Goal: Download file/media

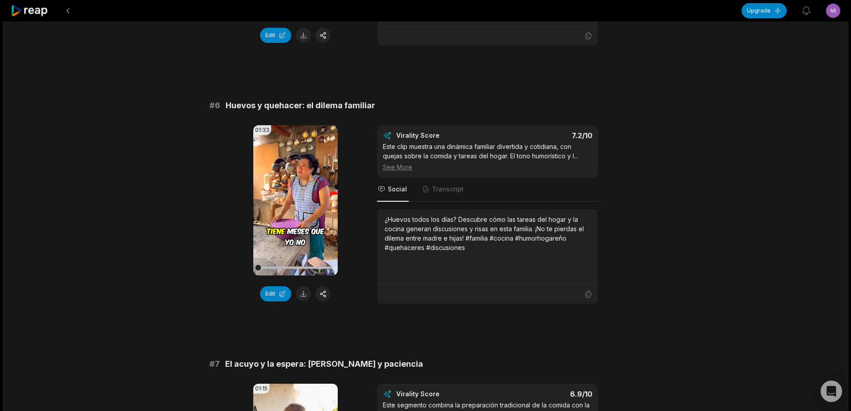
scroll to position [1341, 0]
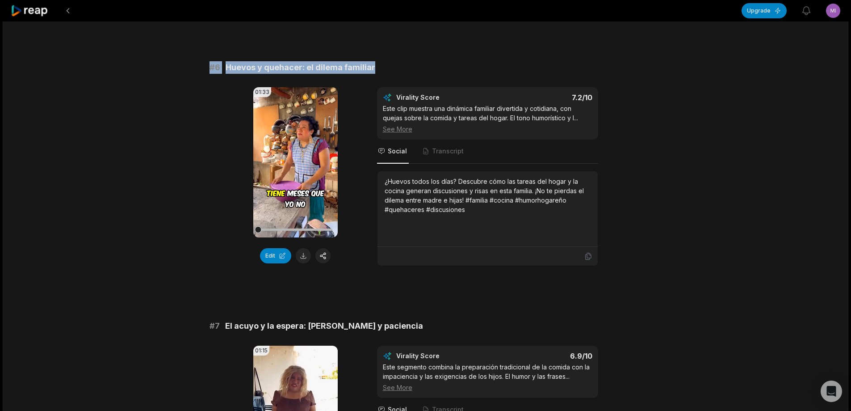
drag, startPoint x: 206, startPoint y: 68, endPoint x: 380, endPoint y: 68, distance: 174.3
copy div "# 6 Huevos y quehacer: el dilema familiar"
click at [305, 256] on button at bounding box center [303, 255] width 15 height 15
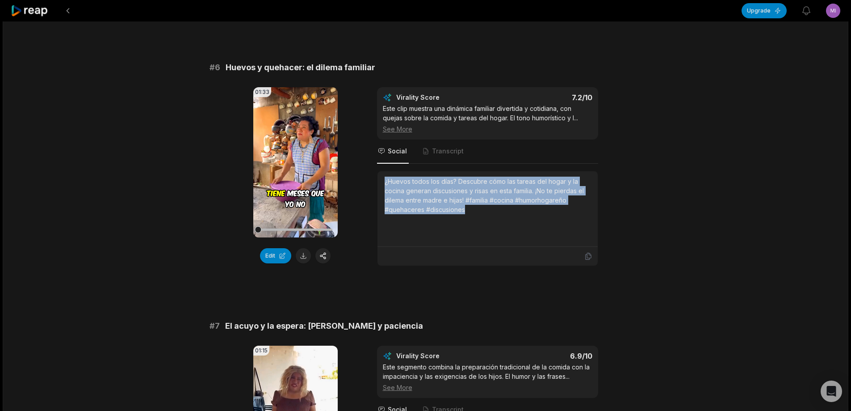
drag, startPoint x: 384, startPoint y: 180, endPoint x: 495, endPoint y: 210, distance: 114.8
click at [495, 210] on div "¿Huevos todos los días? Descubre cómo las tareas del hogar y la cocina generan …" at bounding box center [488, 196] width 206 height 38
copy div "¿Huevos todos los días? Descubre cómo las tareas del hogar y la cocina generan …"
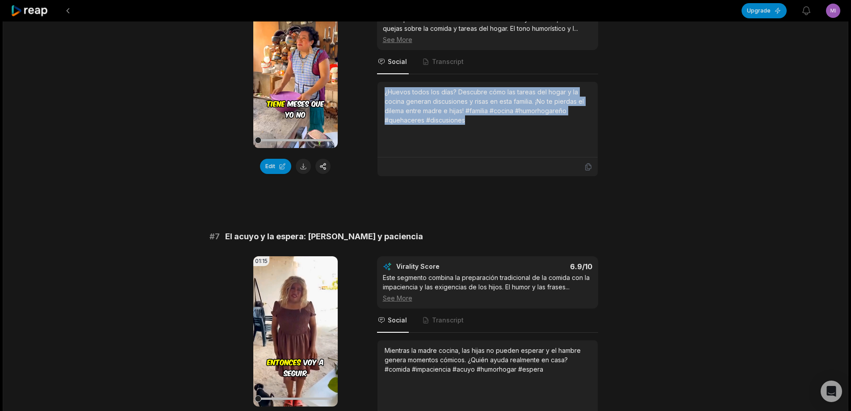
scroll to position [1519, 0]
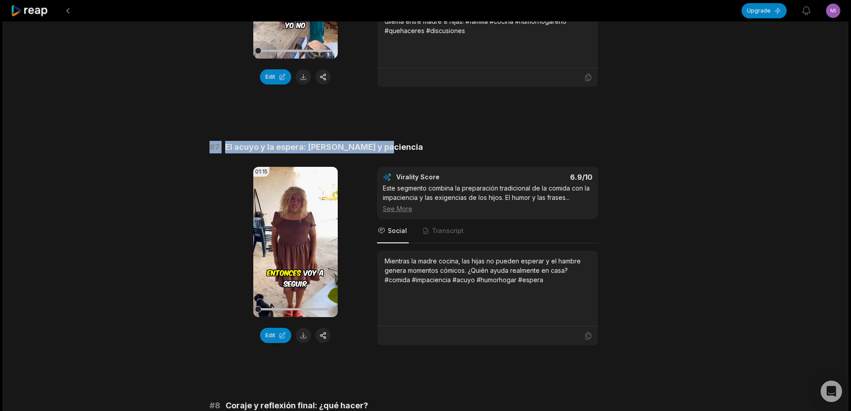
drag, startPoint x: 194, startPoint y: 147, endPoint x: 401, endPoint y: 146, distance: 207.3
copy div "# 7 El acuyo y la espera: [PERSON_NAME] y paciencia"
click at [303, 339] on button at bounding box center [303, 335] width 15 height 15
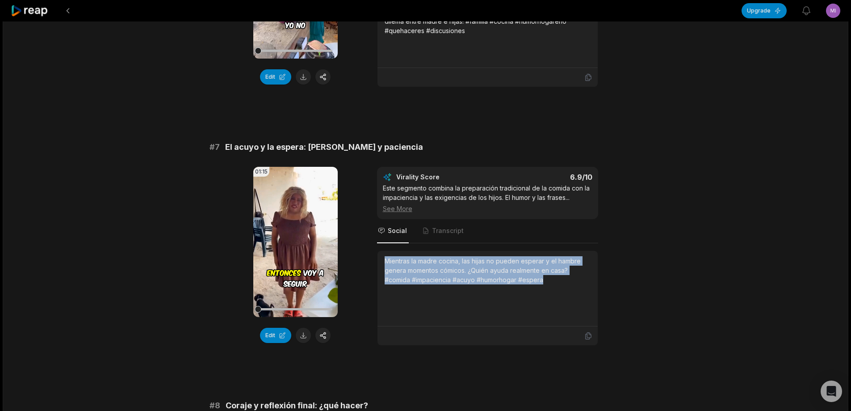
drag, startPoint x: 384, startPoint y: 257, endPoint x: 573, endPoint y: 283, distance: 190.8
click at [573, 283] on div "Mientras la madre cocina, las hijas no pueden esperar y el hambre genera moment…" at bounding box center [488, 289] width 220 height 76
copy div "Mientras la madre cocina, las hijas no pueden esperar y el hambre genera moment…"
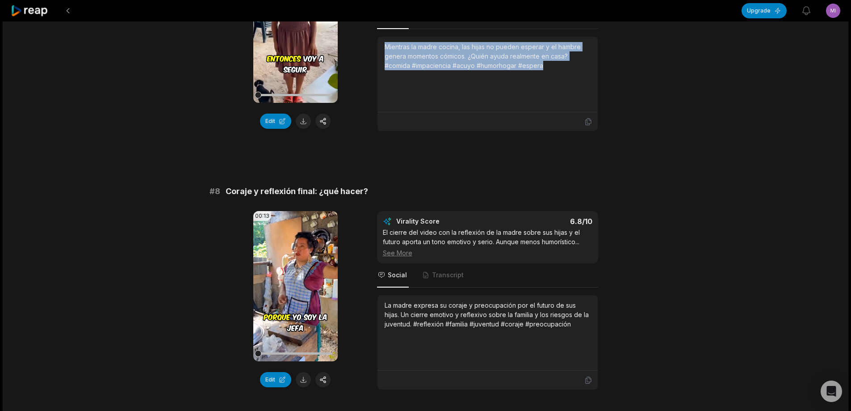
scroll to position [1780, 0]
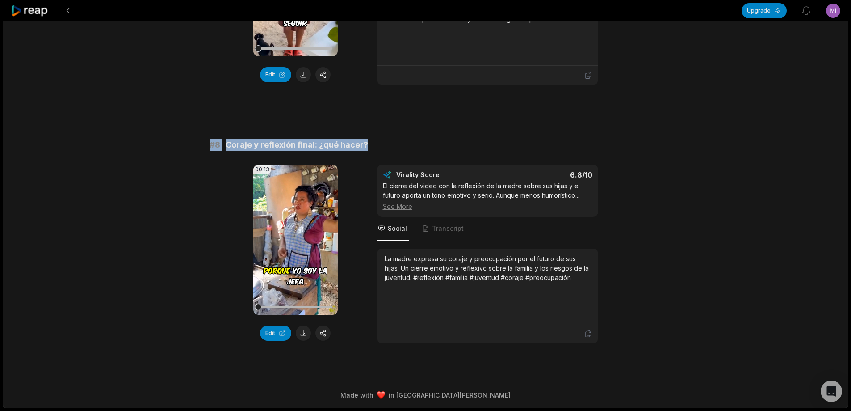
drag, startPoint x: 203, startPoint y: 142, endPoint x: 475, endPoint y: 148, distance: 272.2
copy div "# 8 Coraje y reflexión final: ¿qué hacer?"
click at [299, 335] on button at bounding box center [303, 332] width 15 height 15
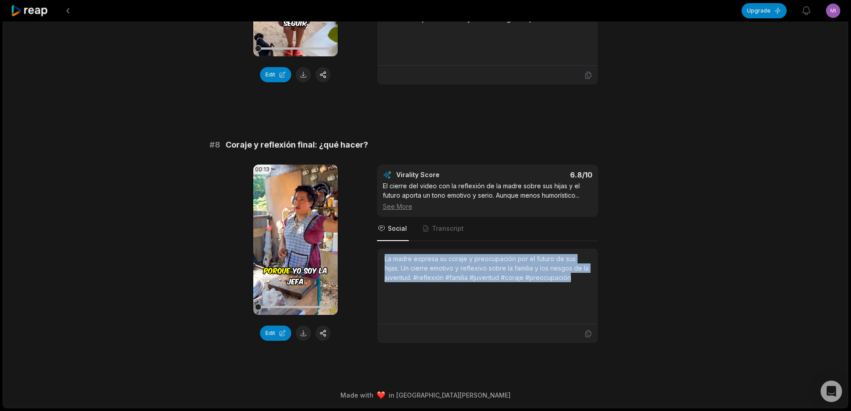
drag, startPoint x: 384, startPoint y: 259, endPoint x: 573, endPoint y: 279, distance: 190.1
click at [573, 279] on div "La madre expresa su coraje y preocupación por el futuro de sus hijas. Un cierre…" at bounding box center [488, 268] width 206 height 28
copy div "La madre expresa su coraje y preocupación por el futuro de sus hijas. Un cierre…"
